Goal: Find specific page/section: Find specific page/section

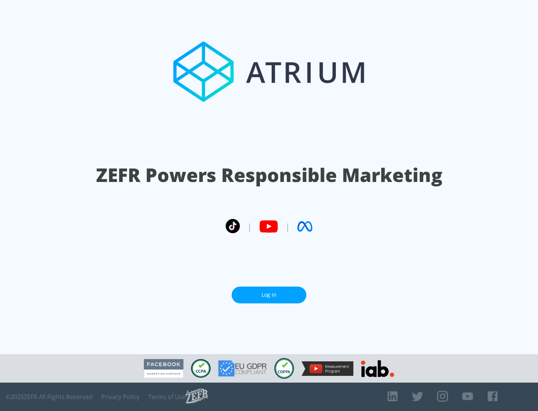
click at [269, 295] on link "Log In" at bounding box center [269, 294] width 75 height 17
